Goal: Contribute content: Add original content to the website for others to see

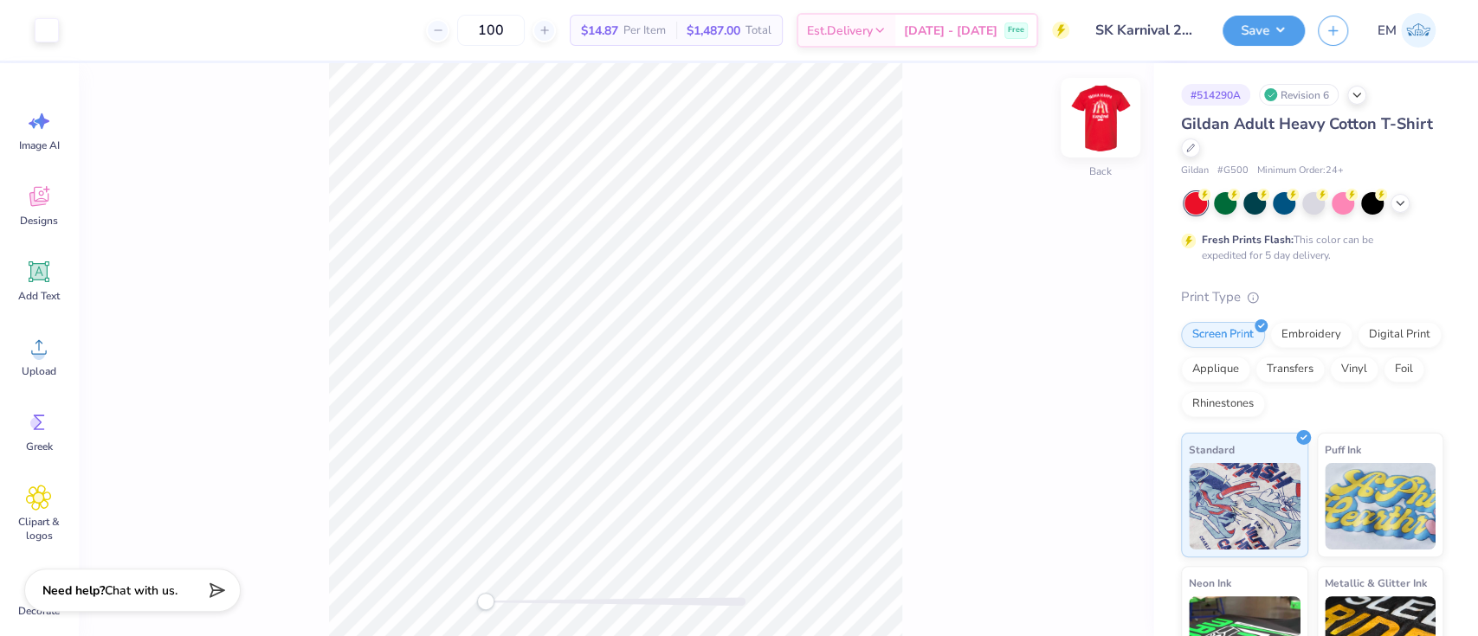
click at [1103, 128] on img at bounding box center [1100, 117] width 69 height 69
click at [72, 32] on div at bounding box center [78, 28] width 24 height 24
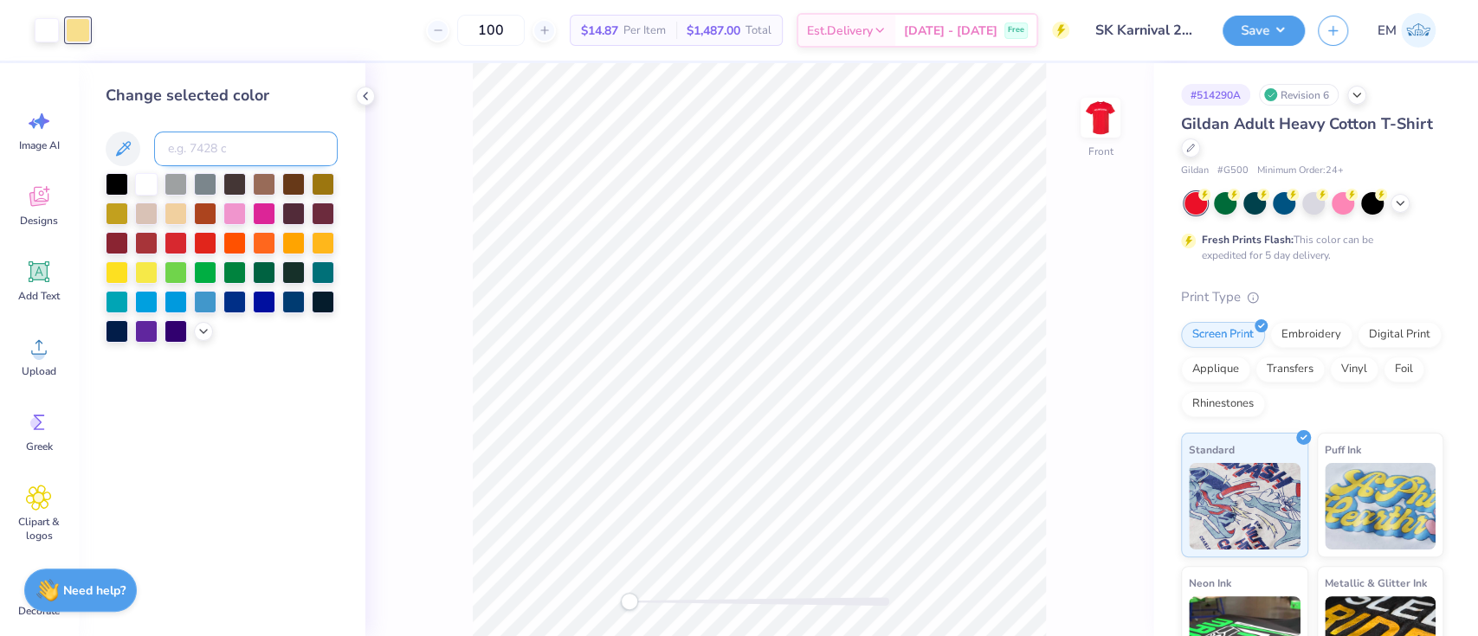
click at [196, 138] on input at bounding box center [246, 149] width 184 height 35
type input "705"
click at [1267, 24] on button "Save" at bounding box center [1263, 28] width 82 height 30
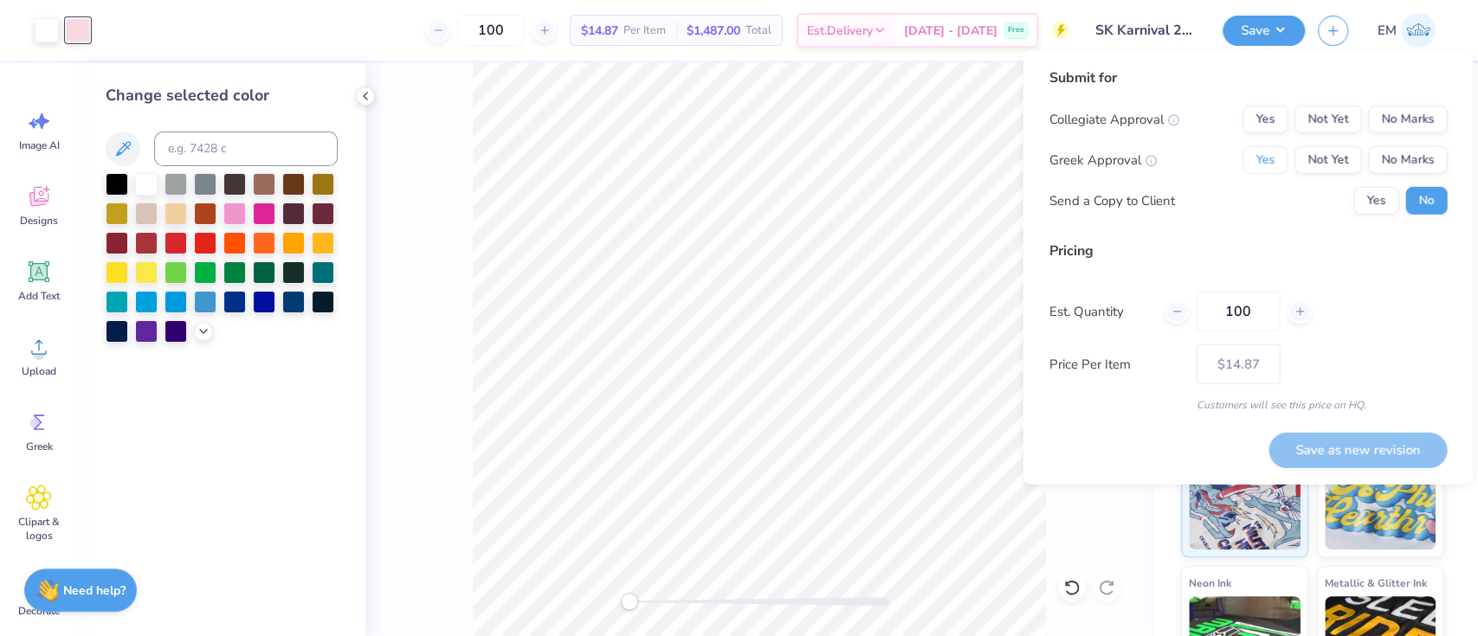
drag, startPoint x: 1267, startPoint y: 158, endPoint x: 1406, endPoint y: 133, distance: 140.8
click at [1268, 158] on button "Yes" at bounding box center [1264, 160] width 45 height 28
click at [1421, 126] on button "No Marks" at bounding box center [1407, 120] width 79 height 28
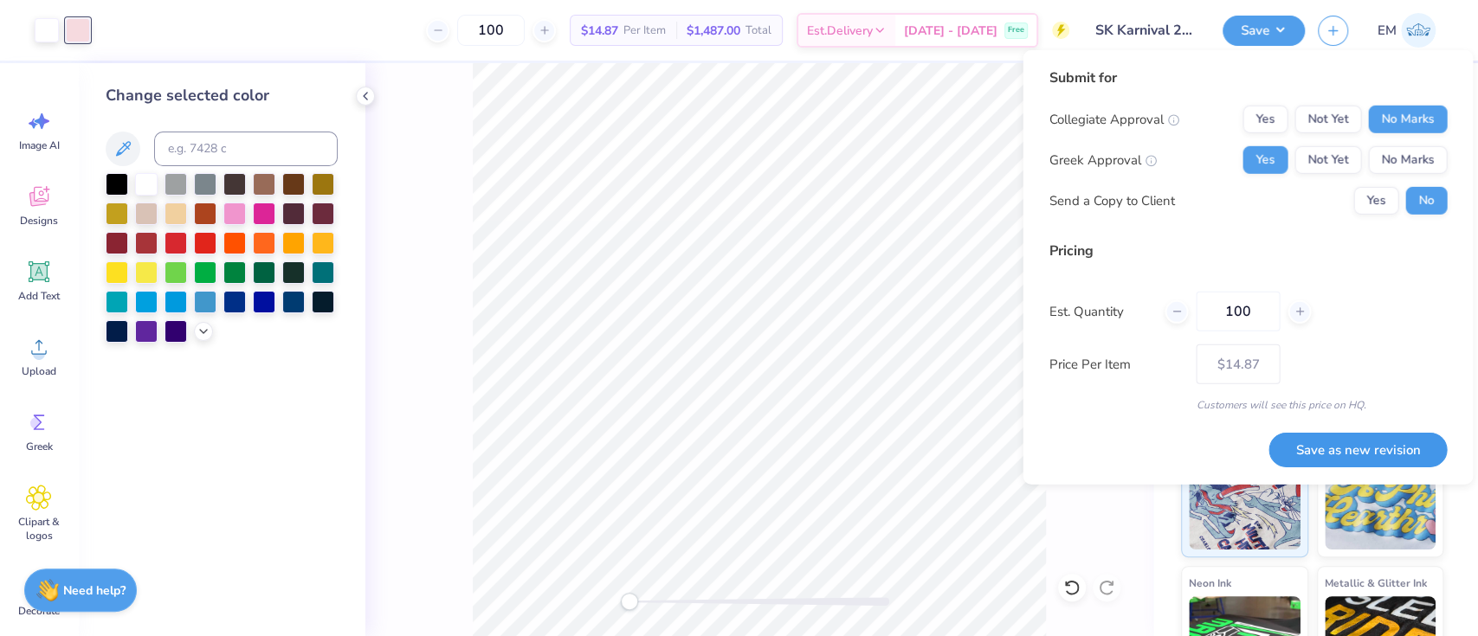
click at [1390, 455] on button "Save as new revision" at bounding box center [1357, 449] width 178 height 35
type input "$14.87"
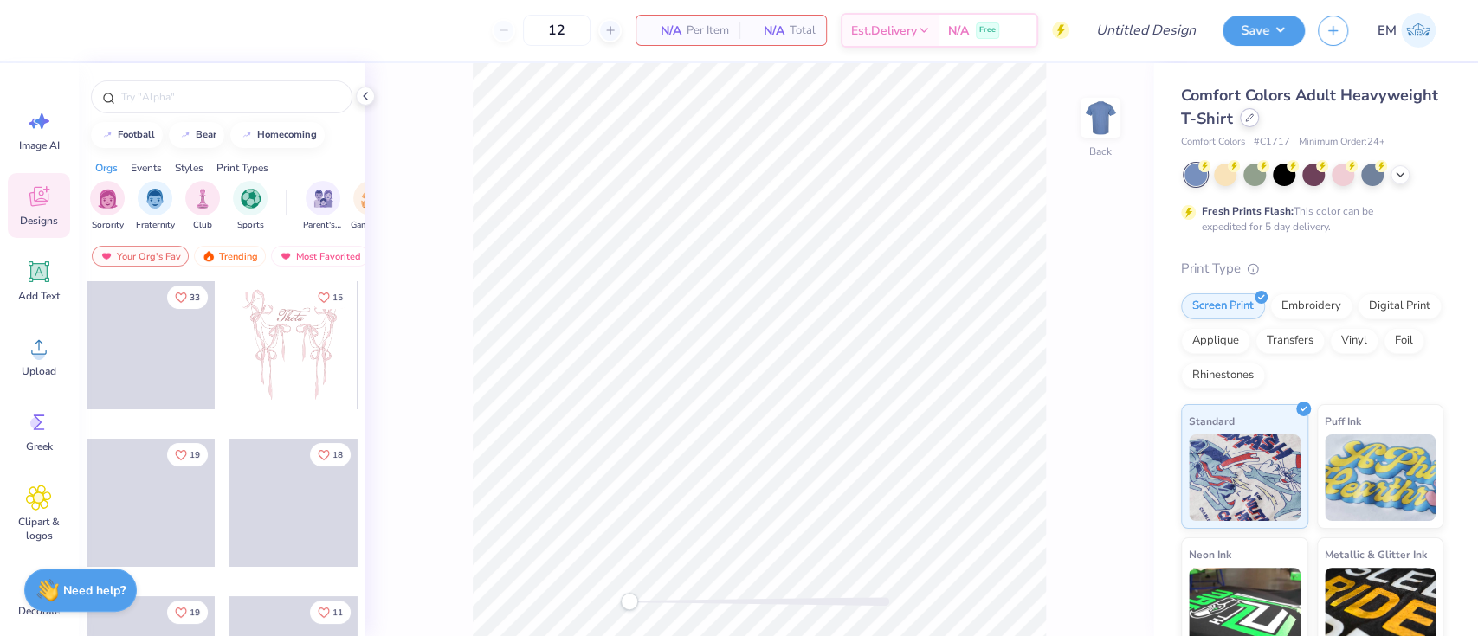
click at [1253, 119] on icon at bounding box center [1249, 117] width 9 height 9
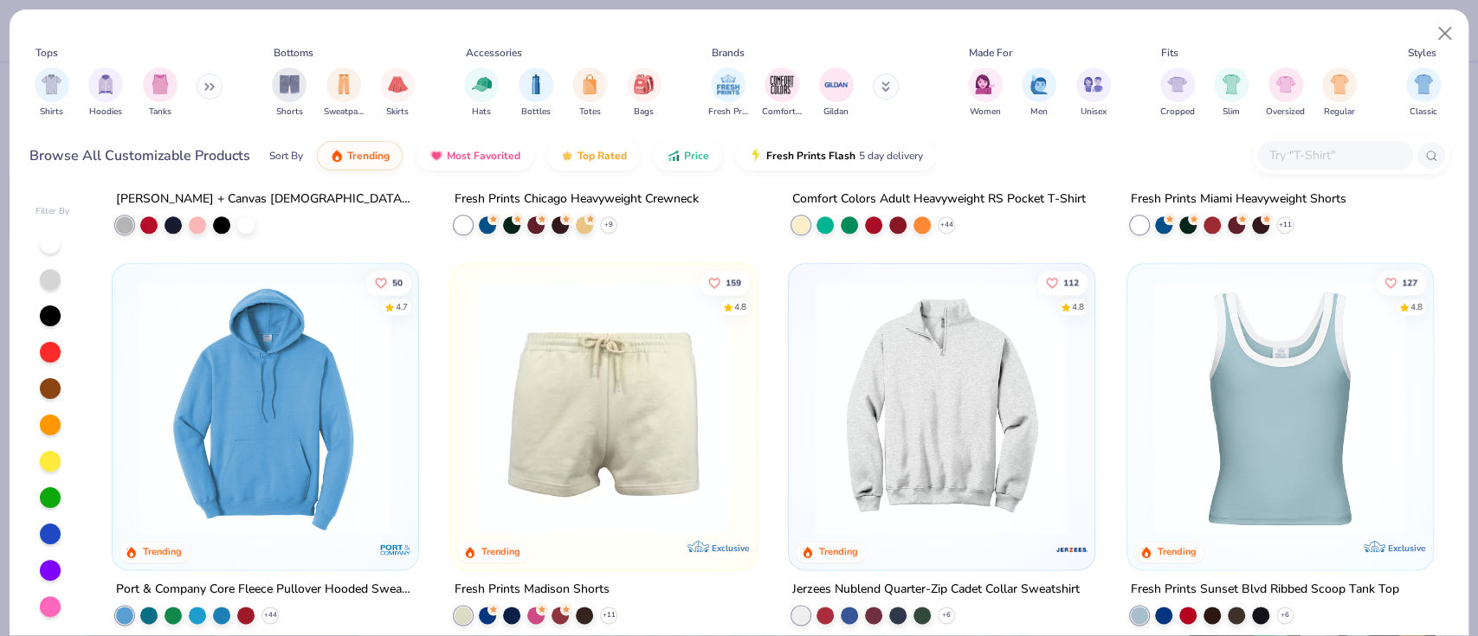
scroll to position [1731, 0]
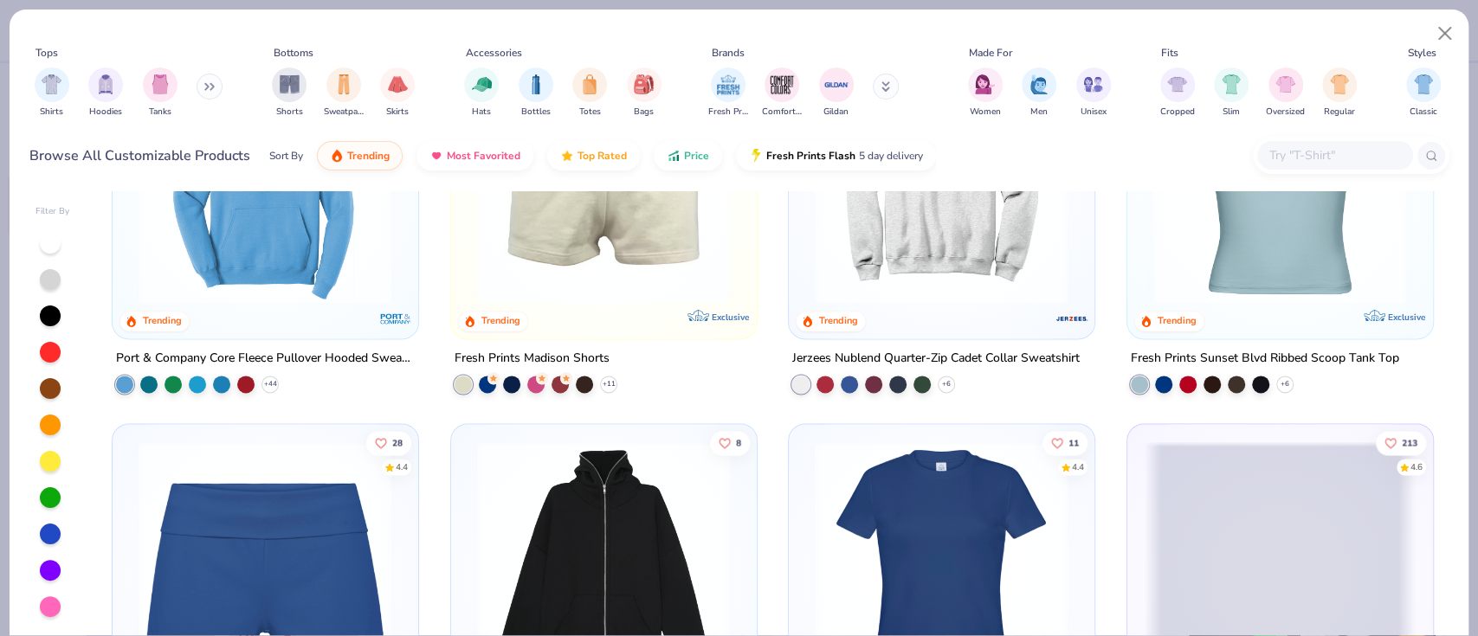
click at [1311, 157] on input "text" at bounding box center [1333, 155] width 133 height 20
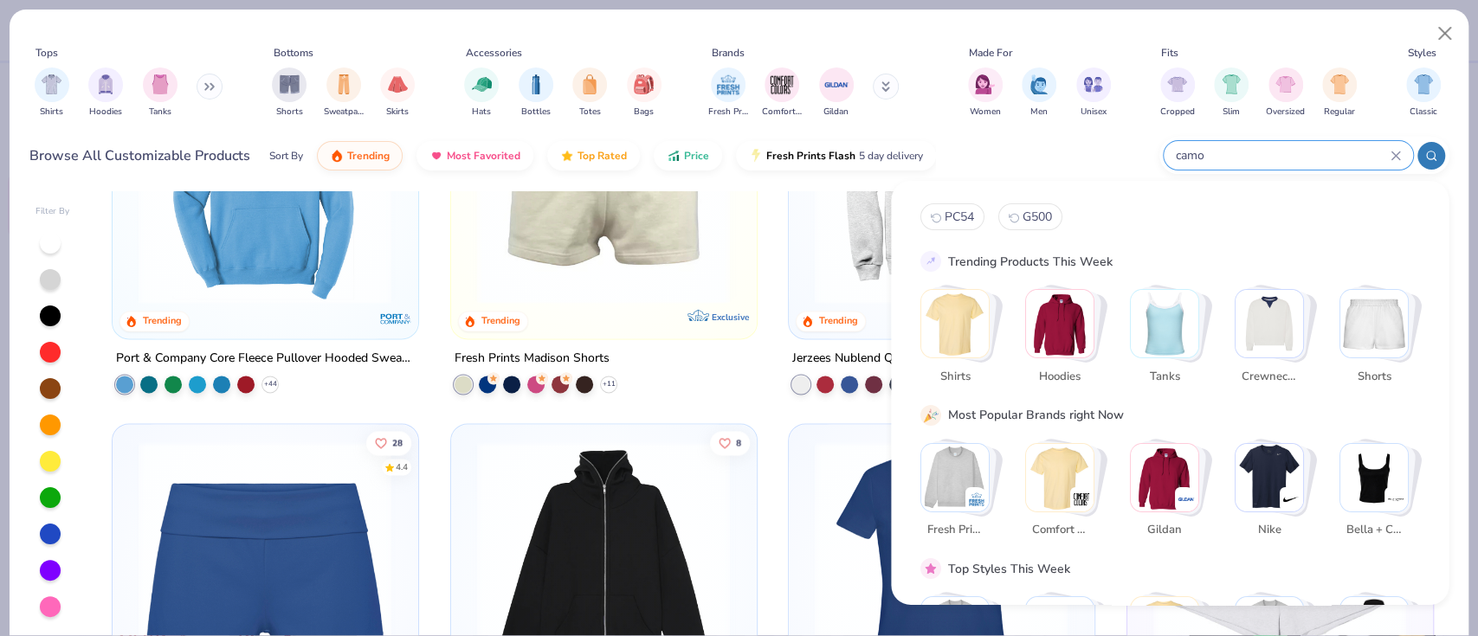
type input "camo"
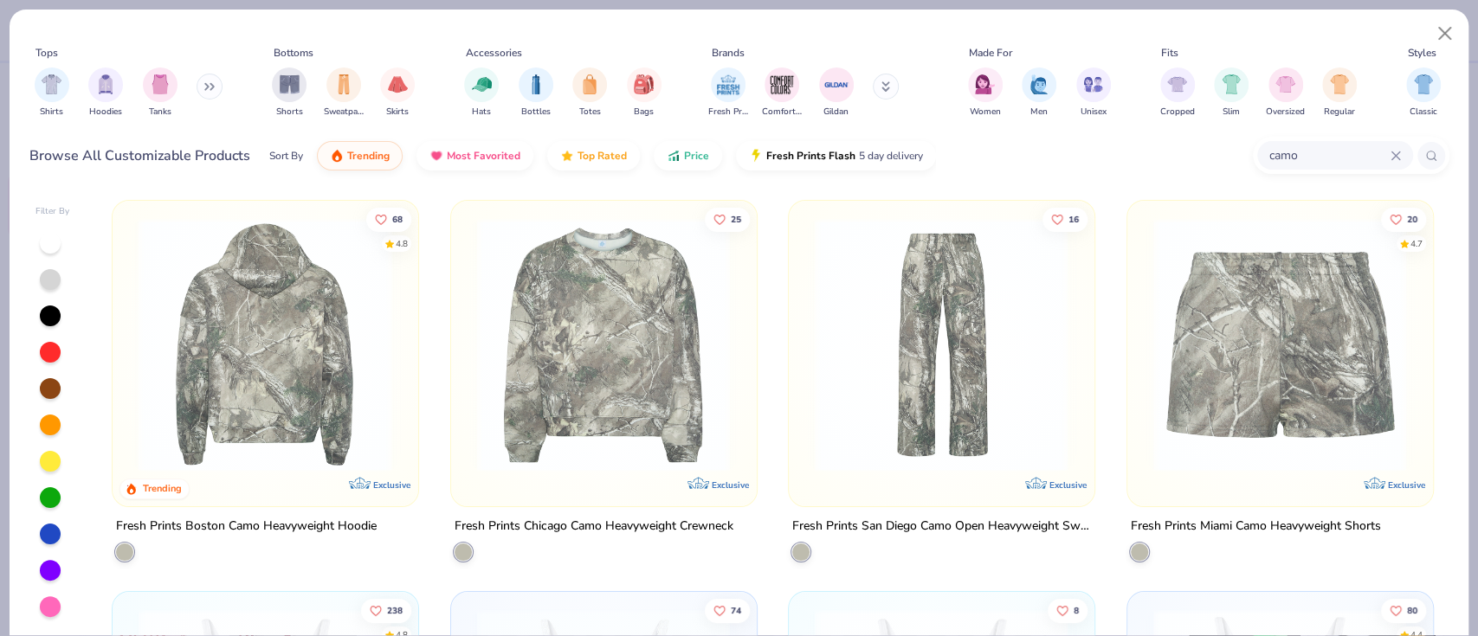
click at [290, 352] on img at bounding box center [265, 345] width 270 height 254
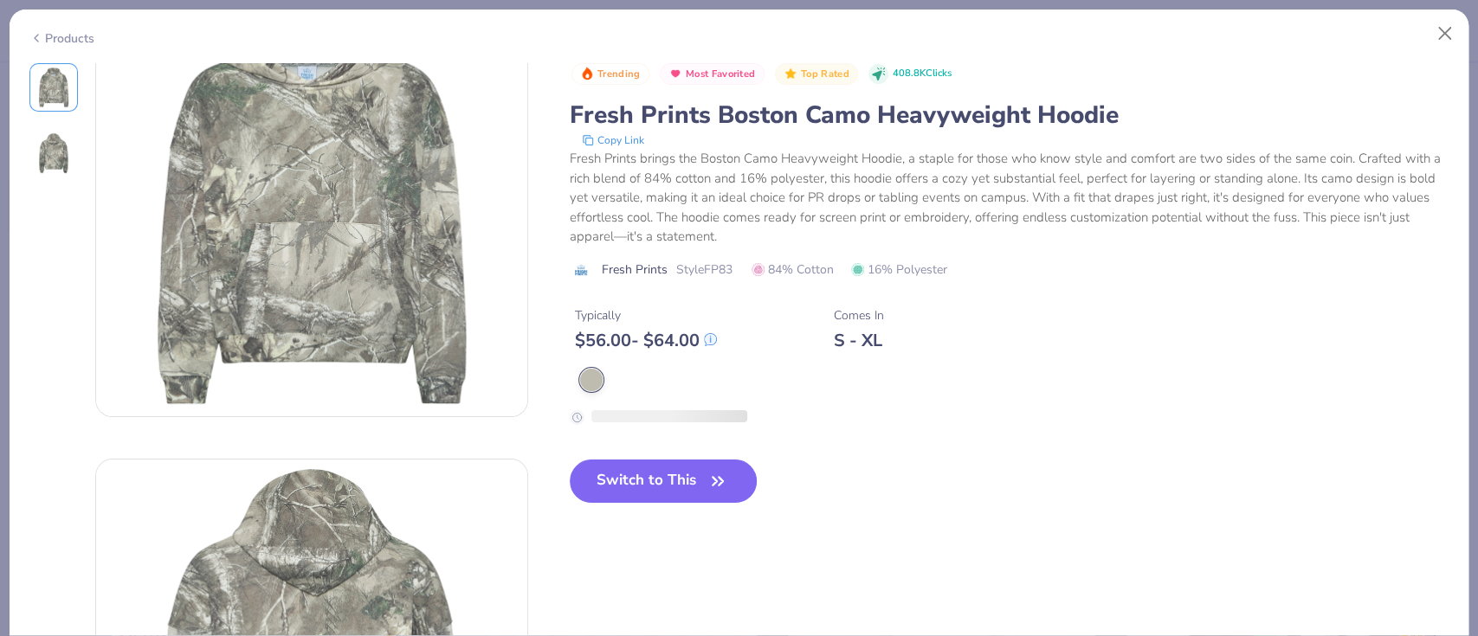
scroll to position [115, 0]
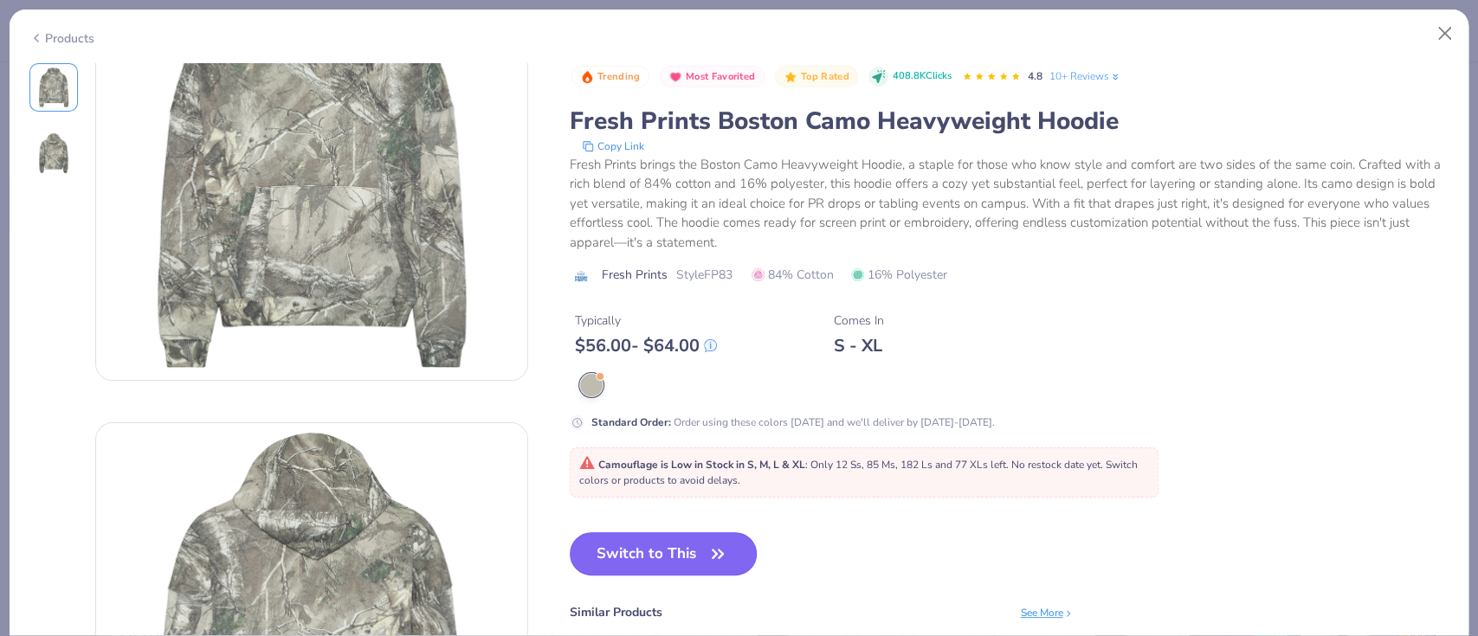
click at [733, 551] on button "Switch to This" at bounding box center [664, 553] width 188 height 43
type textarea "x"
